Goal: Contribute content: Share content

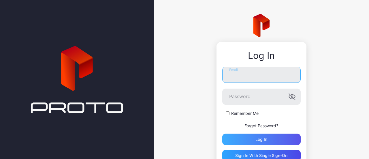
type input "**********"
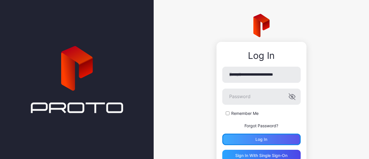
click at [255, 140] on div "Log in" at bounding box center [261, 139] width 12 height 5
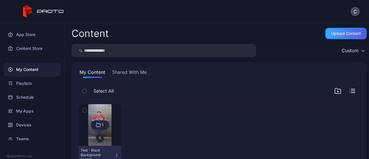
click at [340, 38] on div "Upload Content" at bounding box center [346, 34] width 42 height 12
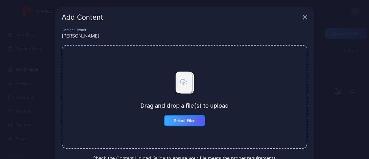
click at [184, 120] on div "Select Files" at bounding box center [185, 120] width 22 height 5
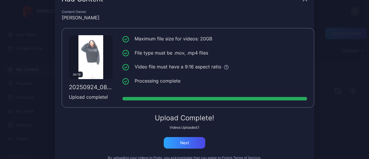
scroll to position [33, 0]
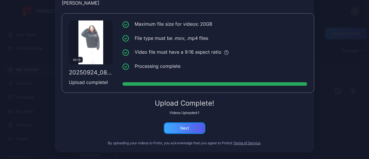
click at [185, 126] on div "Next" at bounding box center [184, 128] width 9 height 5
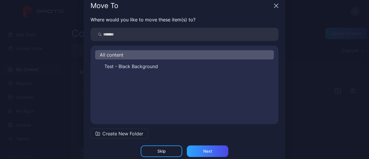
scroll to position [0, 0]
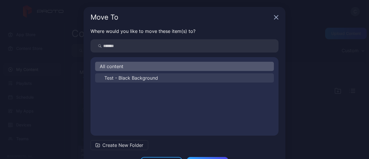
click at [127, 79] on span "Test - Black Background" at bounding box center [131, 77] width 54 height 7
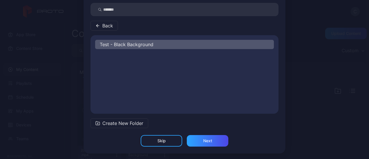
scroll to position [37, 0]
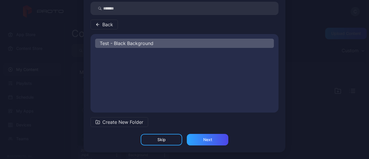
click at [132, 119] on span "Create New Folder" at bounding box center [122, 121] width 41 height 7
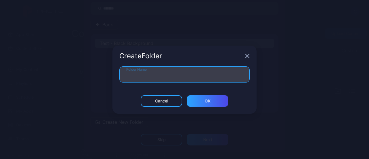
click at [142, 76] on input "Folder Name" at bounding box center [184, 74] width 130 height 16
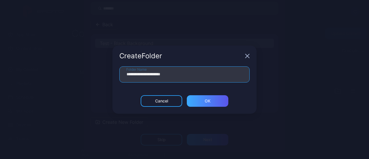
type input "**********"
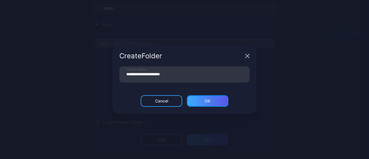
click at [208, 101] on div "ОК" at bounding box center [208, 101] width 6 height 5
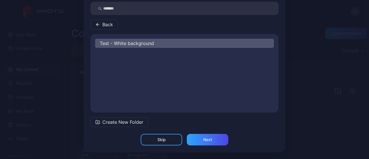
click at [128, 43] on span "Test - White background" at bounding box center [127, 43] width 54 height 7
click at [206, 144] on div "Next" at bounding box center [208, 140] width 42 height 12
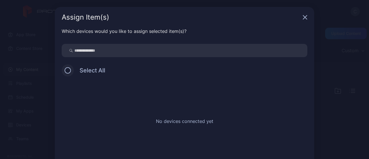
click at [66, 71] on button at bounding box center [68, 70] width 6 height 6
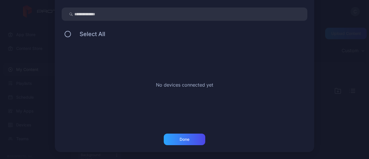
scroll to position [0, 0]
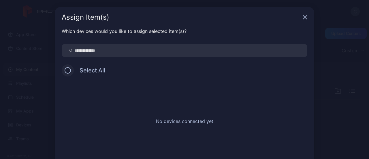
click at [65, 67] on button at bounding box center [68, 70] width 6 height 6
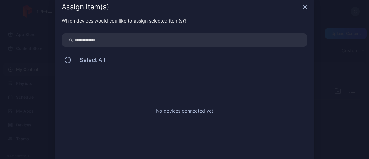
scroll to position [36, 0]
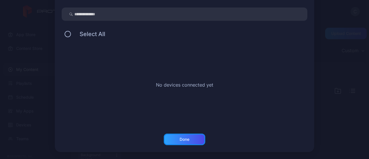
click at [198, 139] on div "Done" at bounding box center [185, 139] width 42 height 12
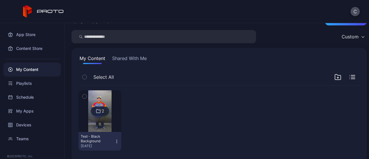
scroll to position [21, 0]
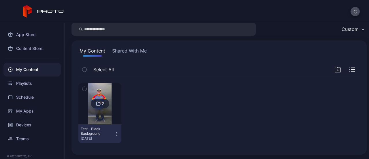
click at [99, 112] on img at bounding box center [99, 104] width 23 height 42
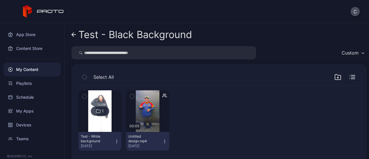
click at [83, 94] on icon "button" at bounding box center [84, 96] width 4 height 6
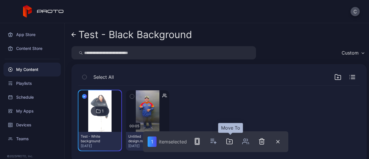
click at [230, 145] on button "button" at bounding box center [230, 141] width 12 height 12
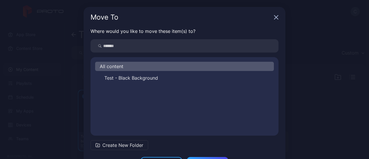
click at [114, 145] on span "Create New Folder" at bounding box center [122, 145] width 41 height 7
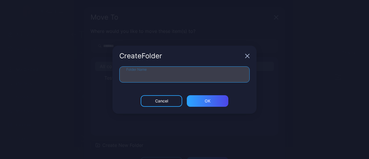
click at [144, 76] on input "Folder Name" at bounding box center [184, 74] width 130 height 16
type input "**********"
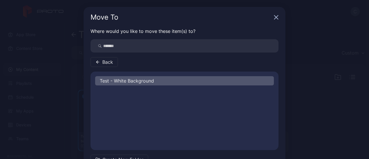
click at [111, 81] on span "Test - White Background" at bounding box center [127, 80] width 54 height 7
click at [108, 63] on span "Back" at bounding box center [107, 62] width 11 height 7
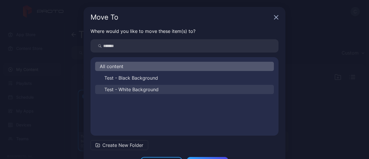
click at [127, 89] on span "Test - White Background" at bounding box center [131, 89] width 54 height 7
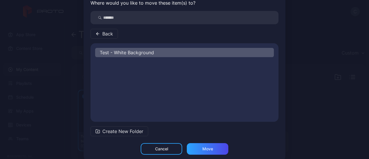
scroll to position [37, 0]
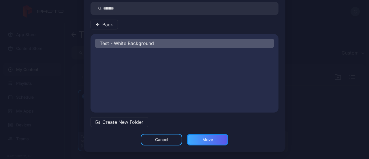
click at [210, 141] on div "Move" at bounding box center [208, 140] width 42 height 12
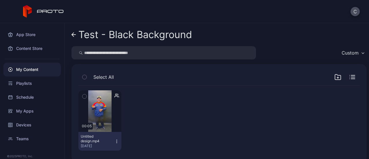
click at [74, 35] on icon at bounding box center [74, 35] width 4 height 0
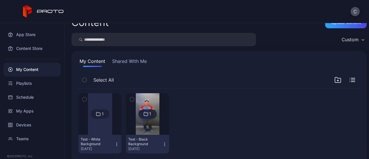
scroll to position [21, 0]
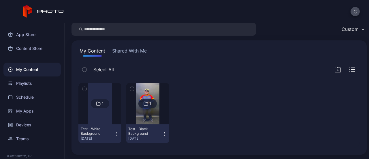
click at [98, 111] on div at bounding box center [100, 104] width 24 height 42
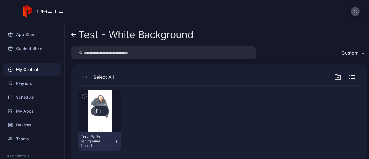
click at [334, 79] on icon "button" at bounding box center [337, 77] width 7 height 7
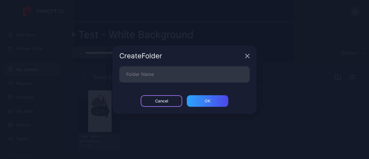
click at [159, 102] on div "Cancel" at bounding box center [161, 101] width 13 height 5
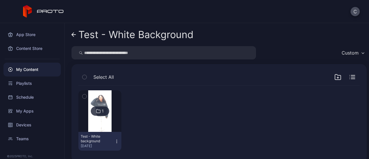
click at [29, 70] on div "My Content" at bounding box center [31, 70] width 57 height 14
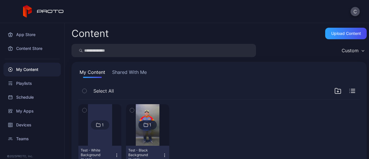
scroll to position [21, 0]
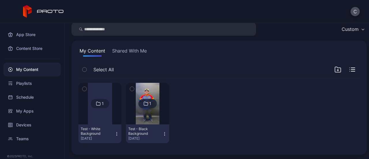
click at [351, 69] on icon "button" at bounding box center [353, 69] width 4 height 0
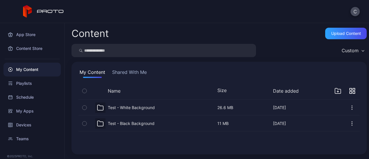
scroll to position [0, 0]
click at [352, 51] on div "Custom" at bounding box center [353, 50] width 28 height 9
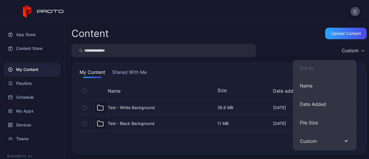
click at [353, 50] on div "Custom" at bounding box center [353, 50] width 28 height 9
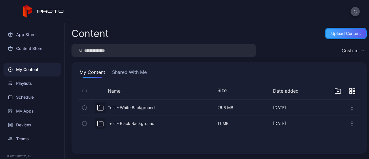
click at [336, 35] on div "Upload Content" at bounding box center [346, 33] width 30 height 5
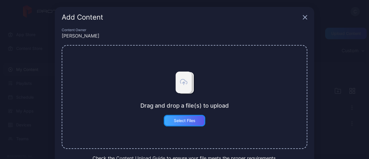
click at [188, 119] on div "Select Files" at bounding box center [185, 120] width 22 height 5
click at [185, 121] on button "Select Files" at bounding box center [185, 121] width 42 height 12
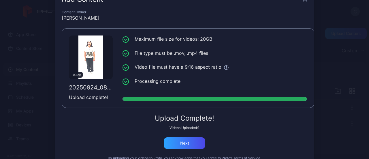
scroll to position [33, 0]
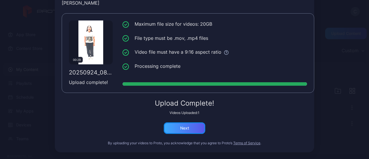
click at [188, 124] on div "Next" at bounding box center [185, 128] width 42 height 12
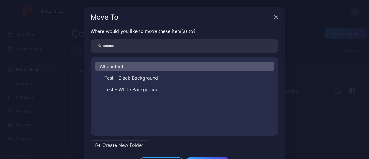
click at [131, 87] on span "Test - White Background" at bounding box center [131, 89] width 54 height 7
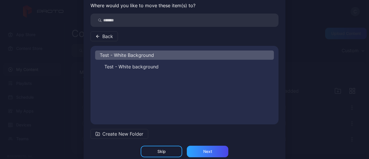
scroll to position [37, 0]
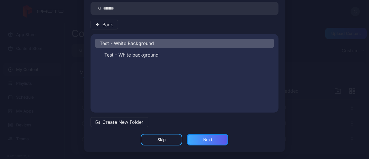
click at [203, 139] on div "Next" at bounding box center [207, 139] width 9 height 5
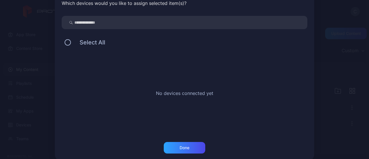
scroll to position [36, 0]
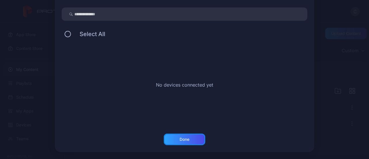
click at [186, 140] on div "Done" at bounding box center [185, 139] width 10 height 5
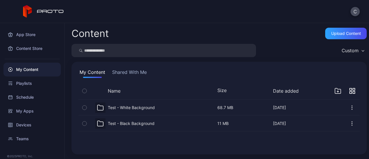
click at [135, 107] on div "Test - White Background" at bounding box center [131, 107] width 47 height 5
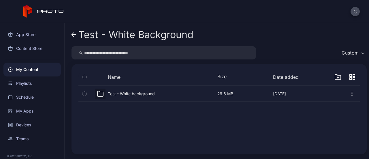
click at [137, 93] on div "Test - White background" at bounding box center [131, 93] width 47 height 5
click at [130, 93] on div "Preview" at bounding box center [218, 93] width 281 height 15
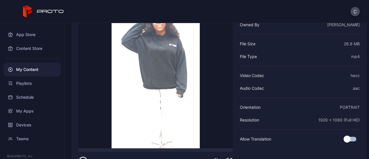
scroll to position [79, 0]
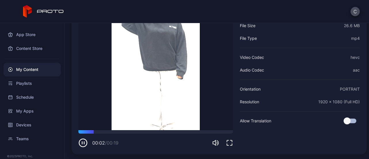
click at [82, 143] on icon "button" at bounding box center [82, 142] width 9 height 9
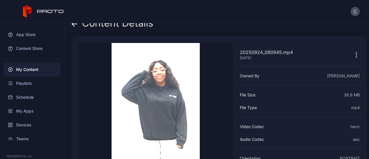
scroll to position [0, 0]
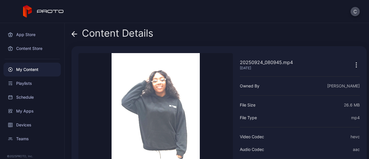
click at [353, 65] on icon "button" at bounding box center [356, 64] width 7 height 7
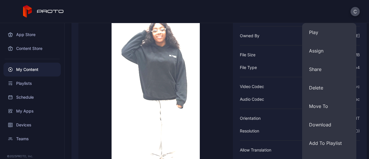
scroll to position [22, 0]
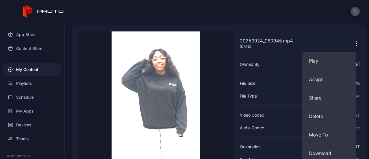
click at [290, 61] on div "Owned By [PERSON_NAME]" at bounding box center [300, 64] width 120 height 7
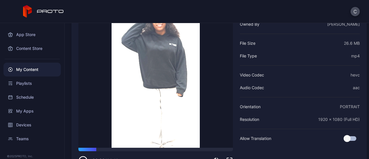
scroll to position [79, 0]
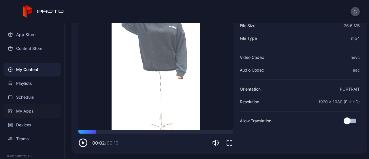
click at [16, 109] on div "My Apps" at bounding box center [31, 111] width 57 height 14
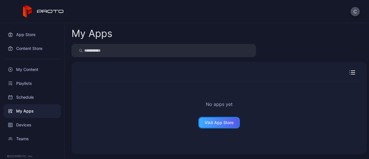
click at [222, 123] on div "Visit App Store" at bounding box center [219, 122] width 29 height 5
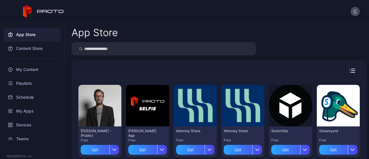
click at [120, 46] on input "search" at bounding box center [163, 48] width 185 height 13
type input "**********"
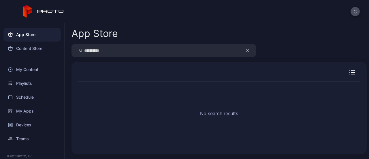
drag, startPoint x: 116, startPoint y: 53, endPoint x: 57, endPoint y: 56, distance: 58.6
click at [61, 56] on div "**********" at bounding box center [184, 91] width 369 height 136
click at [28, 66] on div "My Content" at bounding box center [31, 70] width 57 height 14
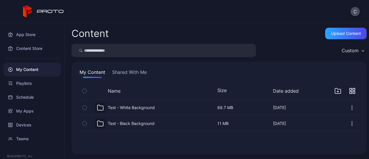
click at [84, 106] on icon "button" at bounding box center [84, 107] width 4 height 6
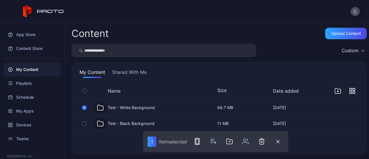
click at [127, 106] on div "Test - White Background" at bounding box center [131, 107] width 47 height 5
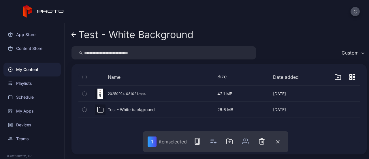
click at [114, 110] on div "Test - White background" at bounding box center [131, 109] width 47 height 5
drag, startPoint x: 127, startPoint y: 93, endPoint x: 117, endPoint y: 93, distance: 10.4
click at [117, 93] on div "Preview" at bounding box center [218, 93] width 281 height 15
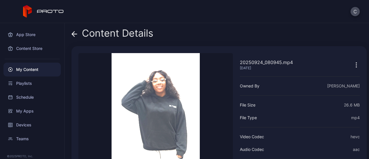
click at [69, 34] on div "Content Details 20250924_080945.mp4 [DATE] Sorry, your browser doesn‘t support …" at bounding box center [217, 91] width 304 height 136
click at [77, 34] on icon at bounding box center [74, 34] width 5 height 0
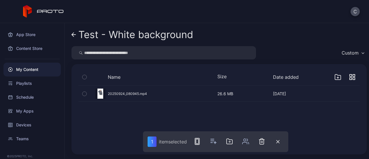
click at [131, 91] on div "Preview" at bounding box center [218, 93] width 281 height 15
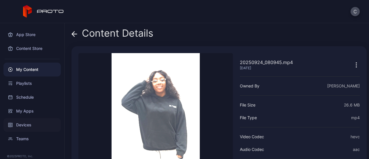
click at [31, 123] on div "Devices" at bounding box center [31, 125] width 57 height 14
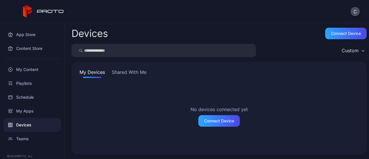
click at [141, 74] on button "Shared With Me" at bounding box center [129, 73] width 37 height 9
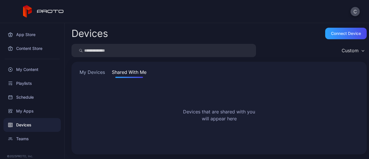
click at [101, 76] on button "My Devices" at bounding box center [92, 73] width 28 height 9
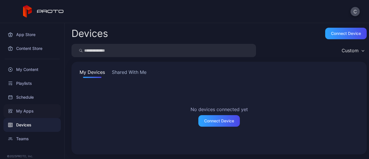
click at [27, 110] on div "My Apps" at bounding box center [31, 111] width 57 height 14
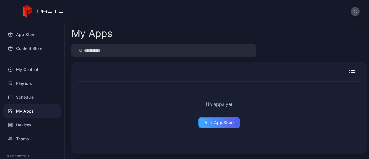
click at [220, 121] on div "Visit App Store" at bounding box center [219, 122] width 29 height 5
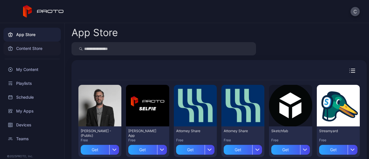
click at [28, 53] on div "Content Store" at bounding box center [31, 49] width 57 height 14
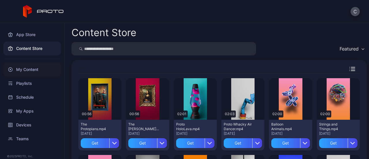
click at [25, 67] on div "My Content" at bounding box center [31, 70] width 57 height 14
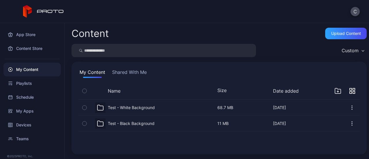
click at [84, 107] on icon "button" at bounding box center [84, 107] width 4 height 6
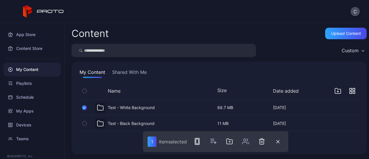
click at [118, 108] on div "Test - White Background" at bounding box center [131, 107] width 47 height 5
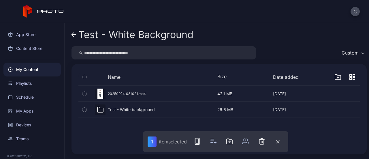
click at [85, 110] on icon "button" at bounding box center [84, 109] width 4 height 6
click at [261, 142] on icon "button" at bounding box center [263, 141] width 7 height 7
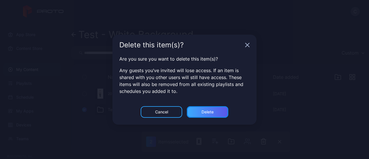
click at [204, 112] on div "Delete" at bounding box center [208, 112] width 12 height 5
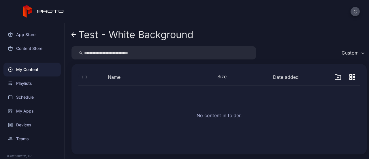
click at [75, 35] on icon at bounding box center [73, 34] width 5 height 5
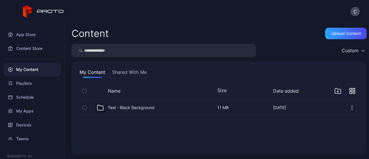
click at [118, 108] on div "Test - Black Background" at bounding box center [131, 107] width 47 height 5
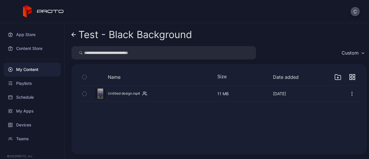
click at [84, 91] on icon "button" at bounding box center [84, 94] width 4 height 6
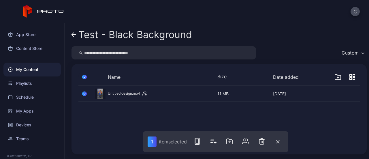
click at [74, 33] on icon at bounding box center [73, 34] width 5 height 5
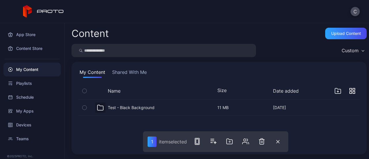
click at [133, 105] on div "Test - Black Background" at bounding box center [131, 107] width 47 height 5
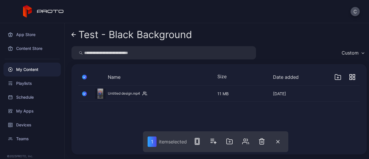
click at [125, 93] on div "Preview" at bounding box center [218, 93] width 281 height 15
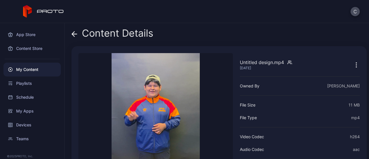
click at [353, 65] on icon "button" at bounding box center [356, 64] width 7 height 7
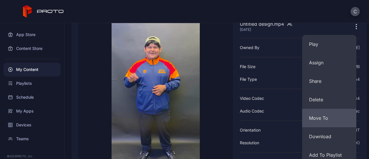
scroll to position [79, 0]
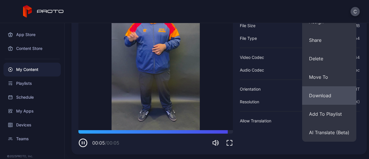
click at [329, 100] on button "Download" at bounding box center [329, 95] width 54 height 18
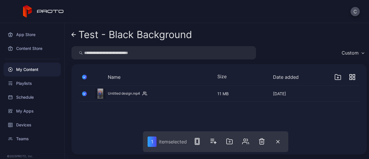
click at [201, 118] on div "Preview Untitled design.mp4 [DATE] 11 MB [DATE]" at bounding box center [219, 116] width 291 height 71
click at [74, 33] on icon at bounding box center [73, 34] width 5 height 5
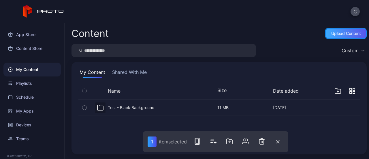
click at [341, 33] on div "Upload Content" at bounding box center [346, 33] width 30 height 5
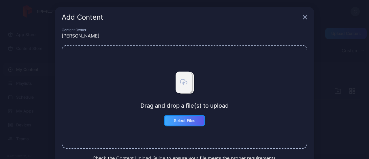
click at [186, 122] on div "Select Files" at bounding box center [185, 120] width 22 height 5
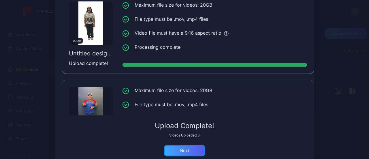
click at [185, 150] on div "Next" at bounding box center [184, 150] width 9 height 5
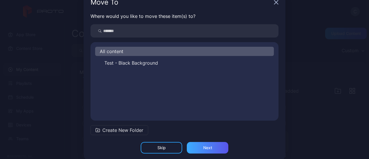
scroll to position [23, 0]
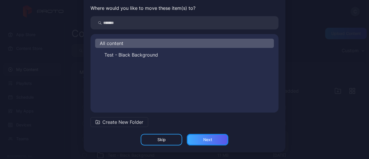
click at [209, 139] on div "Next" at bounding box center [208, 140] width 42 height 12
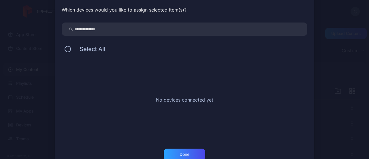
scroll to position [36, 0]
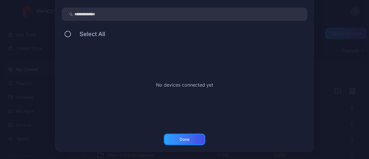
click at [187, 139] on div "Done" at bounding box center [185, 139] width 42 height 12
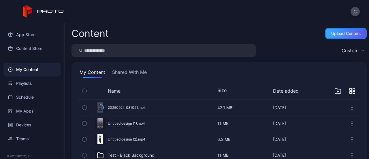
click at [336, 33] on div "Upload Content" at bounding box center [346, 33] width 30 height 5
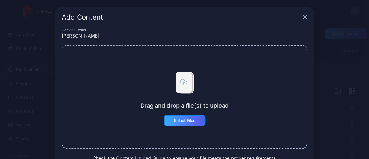
click at [183, 122] on div "Select Files" at bounding box center [185, 120] width 22 height 5
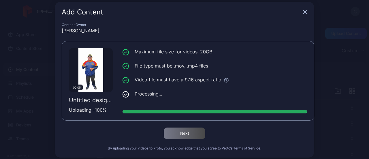
scroll to position [10, 0]
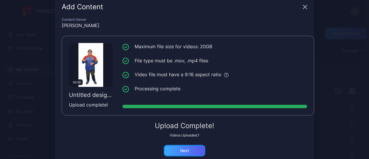
click at [180, 149] on div "Next" at bounding box center [184, 150] width 9 height 5
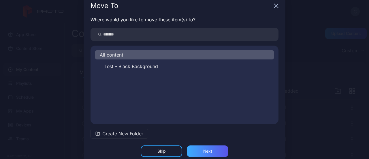
scroll to position [23, 0]
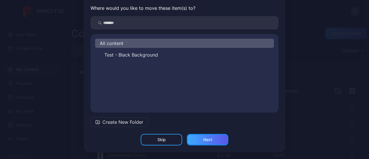
click at [197, 140] on div "Next" at bounding box center [208, 140] width 42 height 12
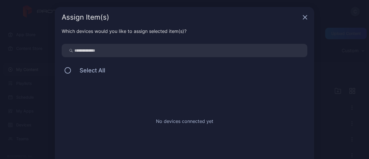
scroll to position [36, 0]
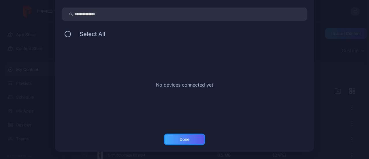
click at [176, 138] on div "Done" at bounding box center [185, 139] width 42 height 12
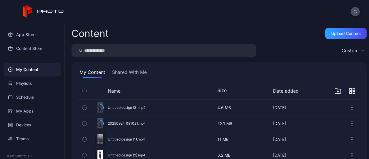
scroll to position [30, 0]
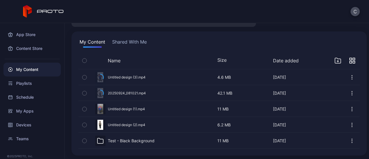
click at [84, 124] on icon "button" at bounding box center [84, 124] width 1 height 1
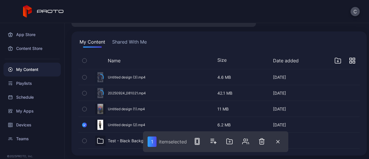
click at [83, 77] on icon "button" at bounding box center [84, 77] width 4 height 6
click at [246, 142] on icon "button" at bounding box center [246, 143] width 5 height 2
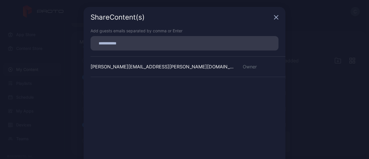
click at [142, 39] on input at bounding box center [184, 42] width 181 height 7
type input "**********"
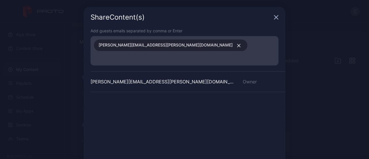
drag, startPoint x: 200, startPoint y: 97, endPoint x: 199, endPoint y: 90, distance: 7.6
click at [200, 96] on div "[PERSON_NAME][EMAIL_ADDRESS][PERSON_NAME][DOMAIN_NAME] Owner" at bounding box center [188, 114] width 195 height 86
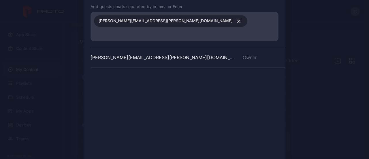
scroll to position [43, 0]
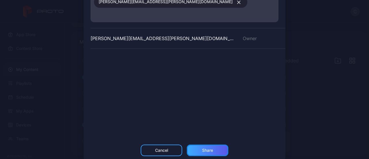
click at [204, 148] on div "Share" at bounding box center [207, 150] width 11 height 5
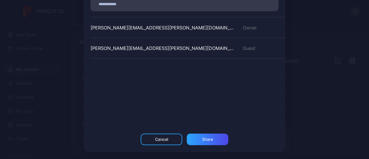
scroll to position [39, 0]
click at [202, 140] on div "Share" at bounding box center [207, 139] width 11 height 5
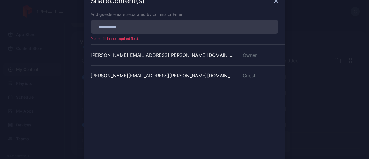
scroll to position [0, 0]
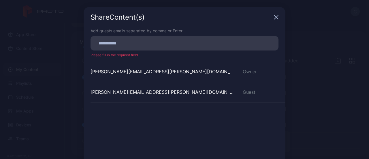
click at [274, 18] on icon "button" at bounding box center [276, 17] width 5 height 5
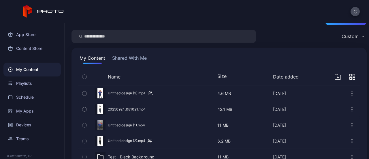
scroll to position [30, 0]
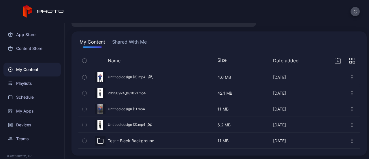
click at [123, 124] on div "Preview" at bounding box center [218, 124] width 281 height 15
